Goal: Information Seeking & Learning: Learn about a topic

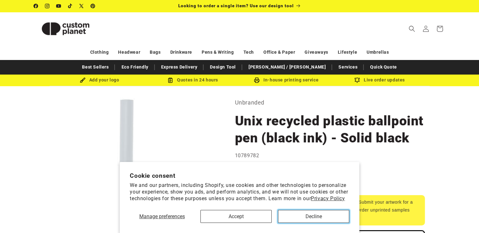
click at [290, 219] on button "Decline" at bounding box center [313, 216] width 71 height 13
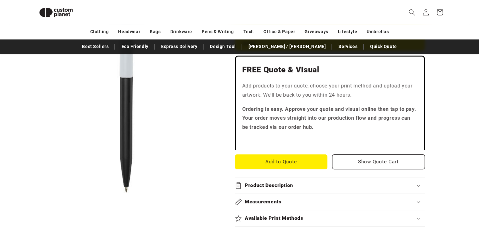
scroll to position [245, 0]
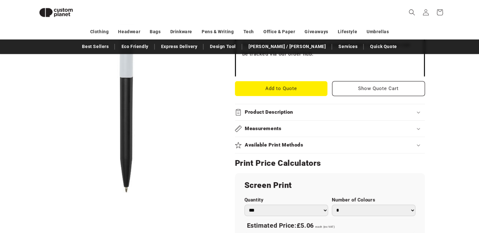
click at [286, 112] on h2 "Product Description" at bounding box center [269, 112] width 48 height 7
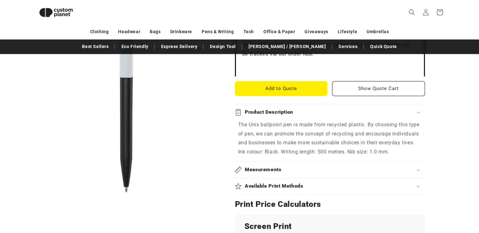
click at [286, 112] on h2 "Product Description" at bounding box center [269, 112] width 48 height 7
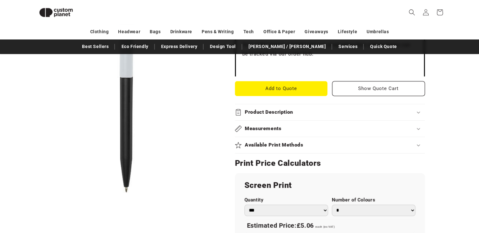
drag, startPoint x: 61, startPoint y: 101, endPoint x: 90, endPoint y: 58, distance: 51.2
click at [34, 195] on button "Open media 1 in modal" at bounding box center [34, 195] width 0 height 0
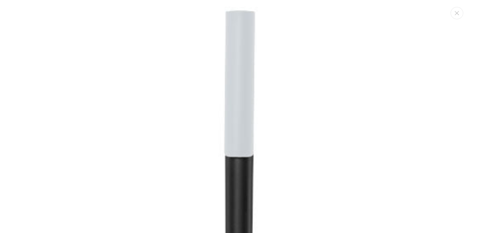
scroll to position [6, 0]
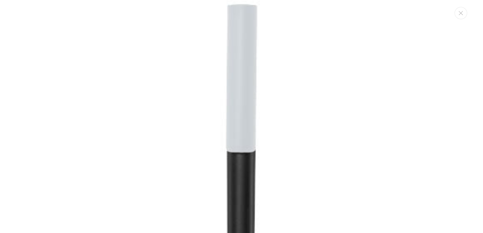
click at [37, 143] on img "Media gallery" at bounding box center [242, 207] width 414 height 414
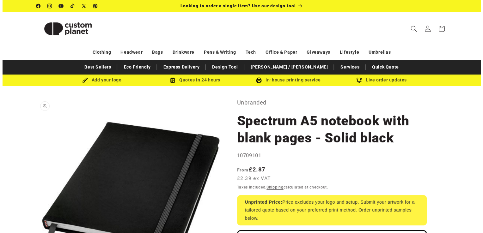
scroll to position [6, 0]
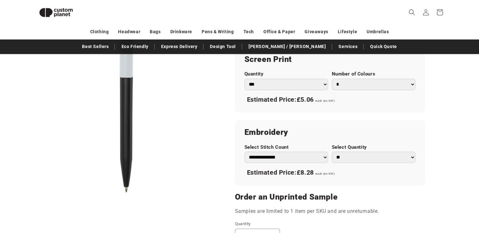
scroll to position [149, 0]
